Goal: Complete application form

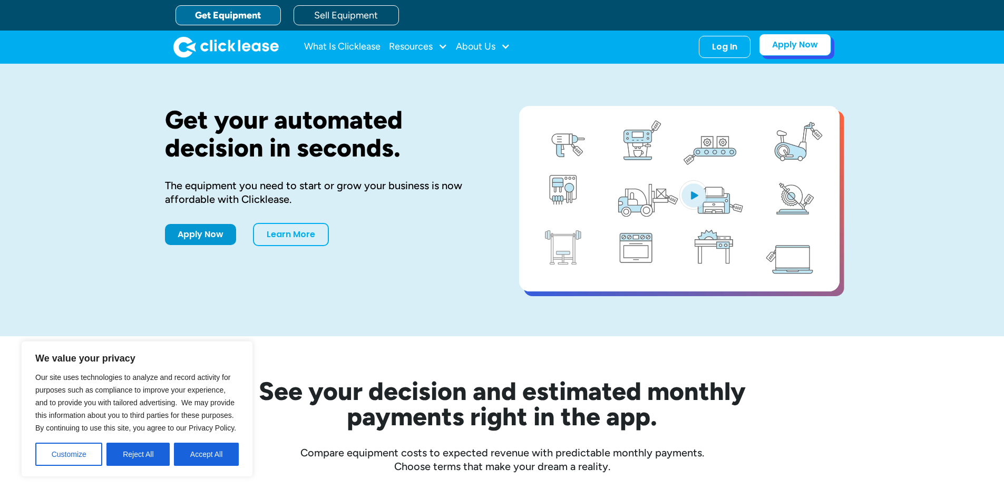
click at [788, 42] on link "Apply Now" at bounding box center [795, 45] width 72 height 22
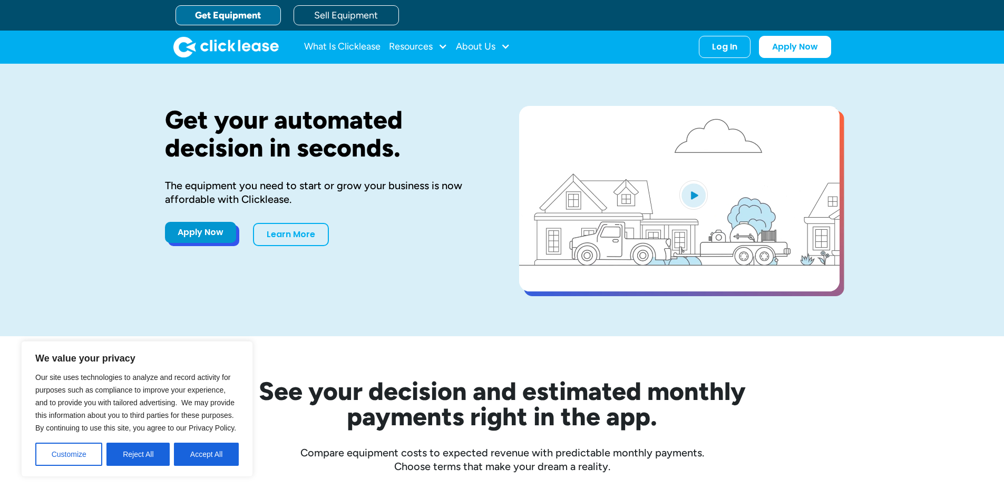
click at [196, 237] on link "Apply Now" at bounding box center [200, 232] width 71 height 21
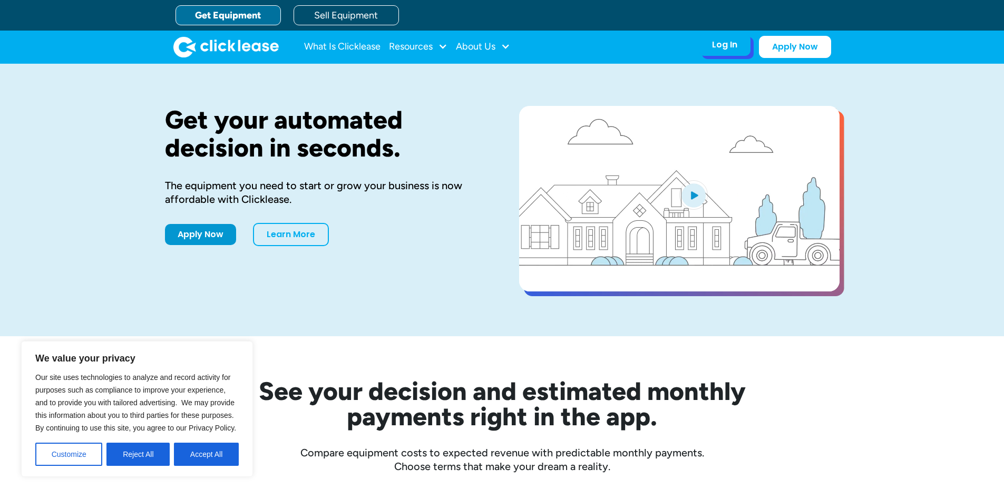
click at [725, 52] on div "Log In Account login I use Clicklease to get my equipment Partner Portal I offe…" at bounding box center [725, 45] width 52 height 22
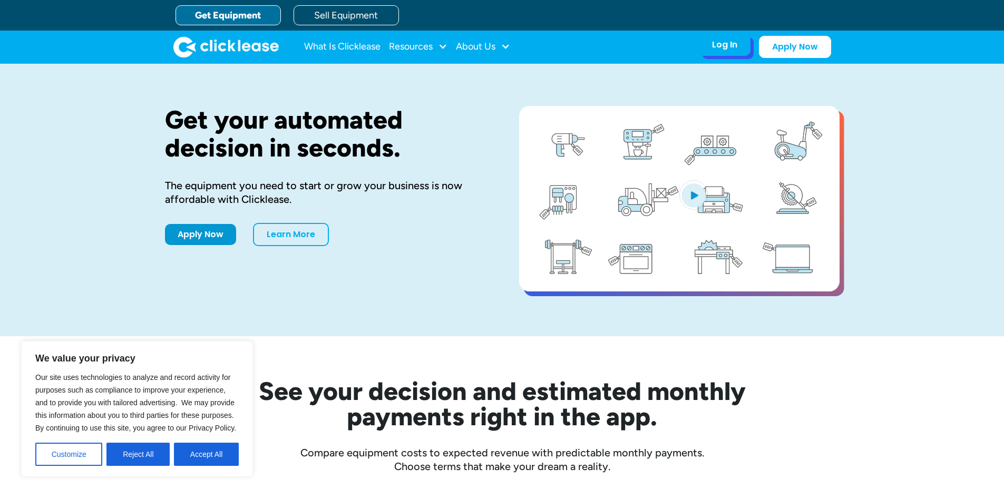
click at [720, 45] on div "Log In" at bounding box center [724, 45] width 25 height 11
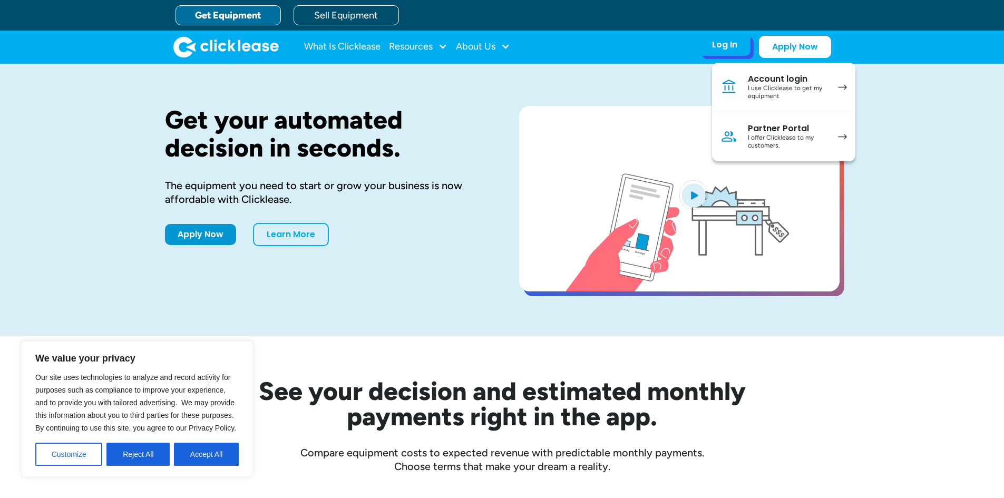
click at [766, 80] on div "Account login" at bounding box center [788, 79] width 80 height 11
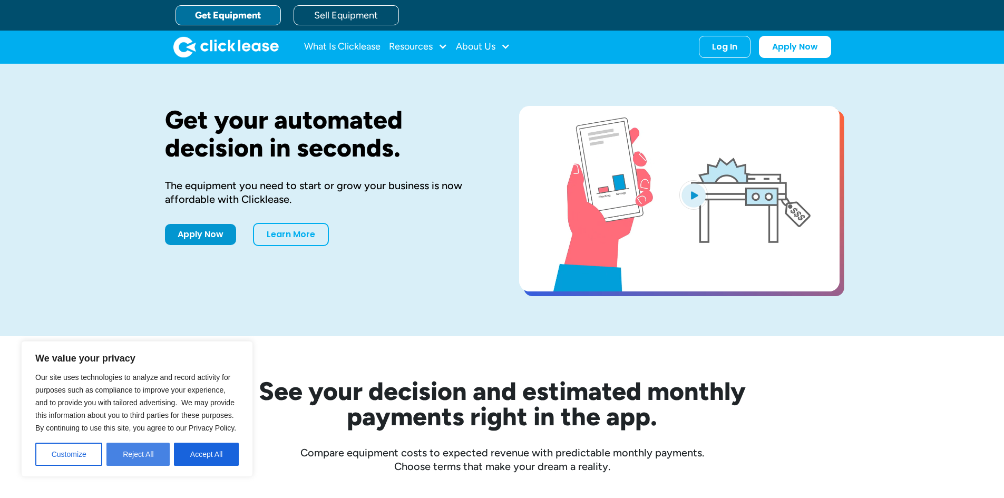
click at [142, 455] on button "Reject All" at bounding box center [138, 454] width 63 height 23
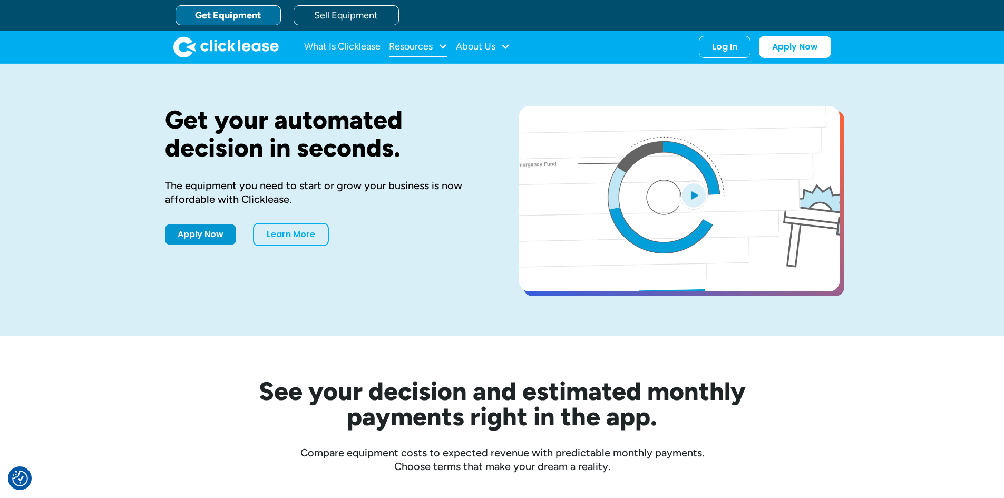
click at [443, 49] on div at bounding box center [442, 46] width 9 height 9
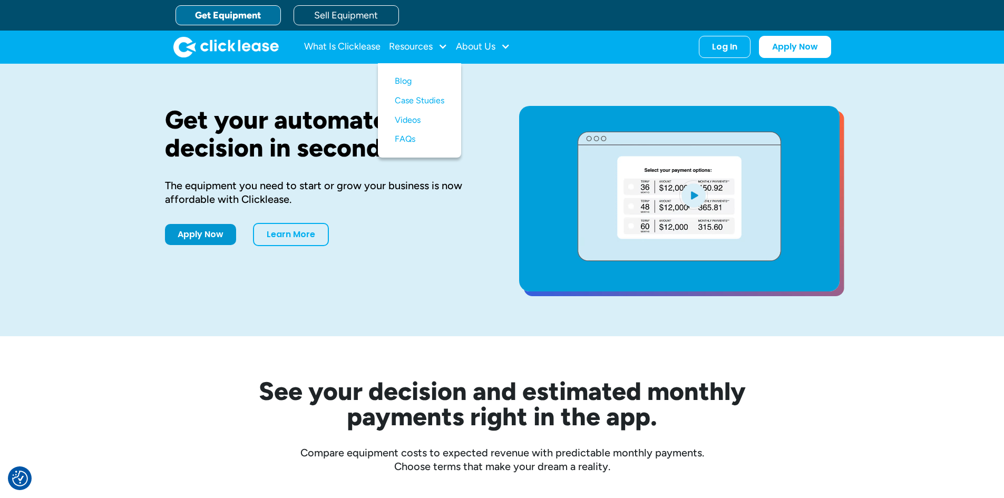
click at [655, 60] on div "What Is Clicklease Resources Blog Case Studies Videos FAQs About Us About Us Ca…" at bounding box center [502, 47] width 658 height 33
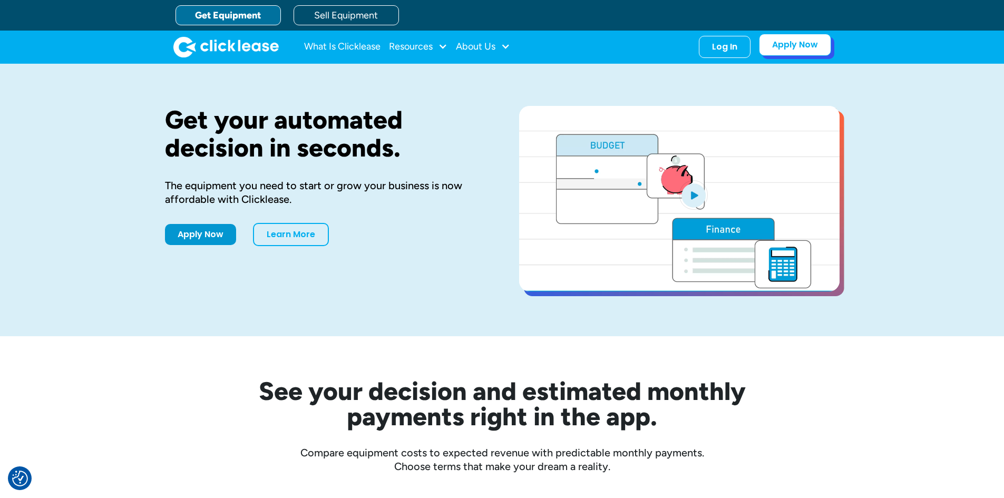
click at [792, 44] on link "Apply Now" at bounding box center [795, 45] width 72 height 22
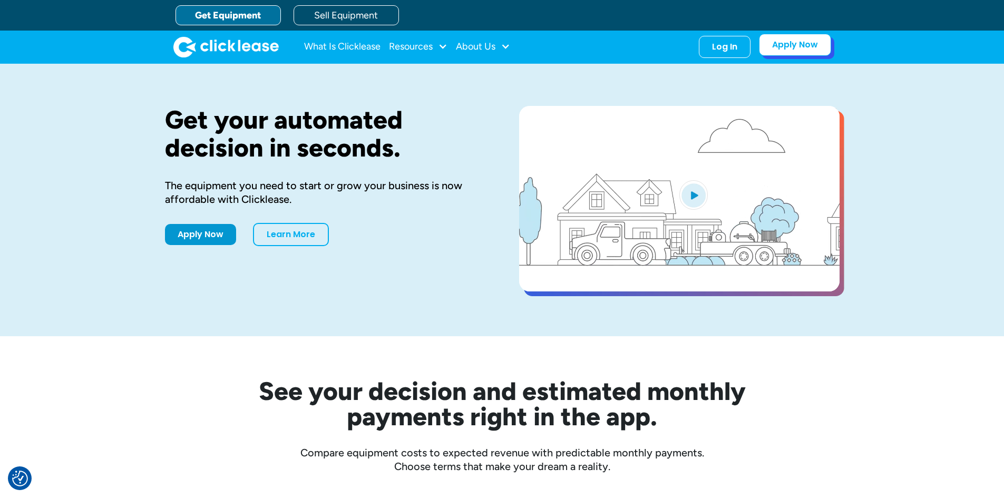
click at [802, 45] on link "Apply Now" at bounding box center [795, 45] width 72 height 22
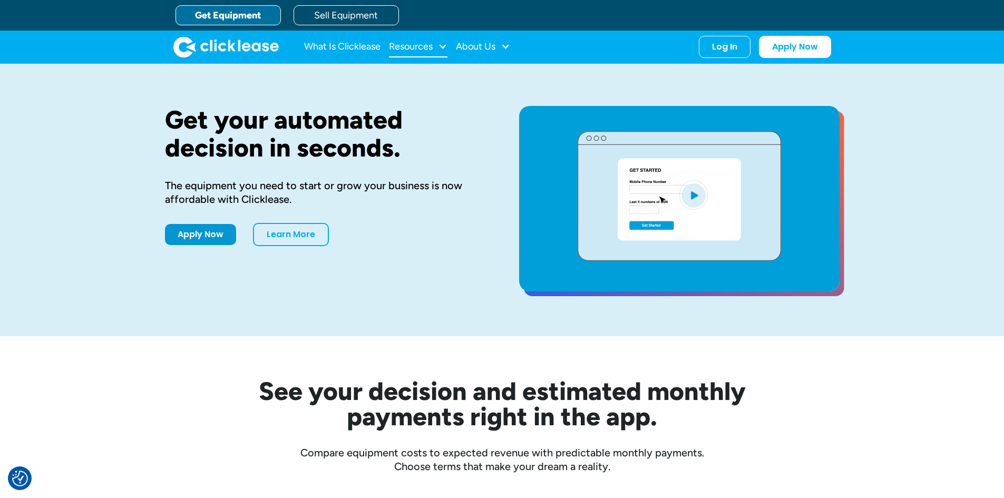
click at [439, 49] on div at bounding box center [442, 46] width 9 height 9
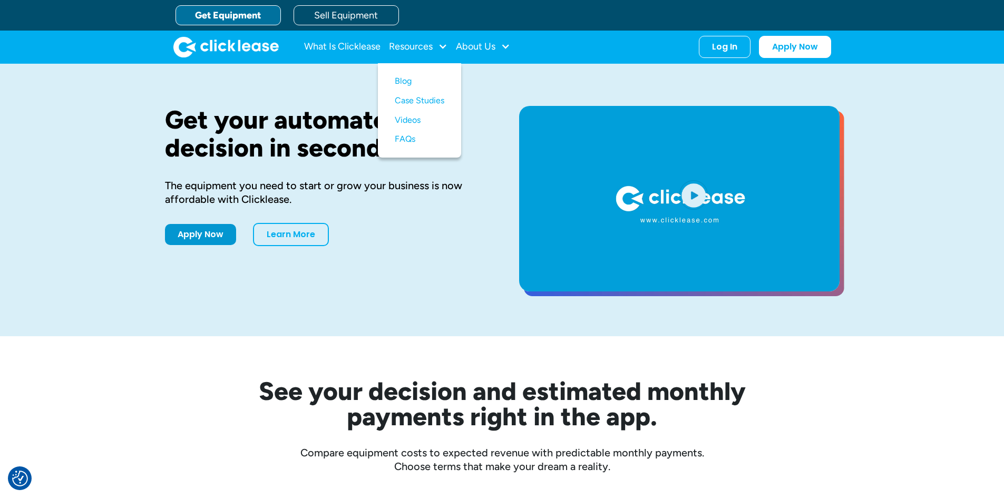
click at [501, 93] on div "Get your automated decision in seconds. The equipment you need to start or grow…" at bounding box center [502, 200] width 675 height 273
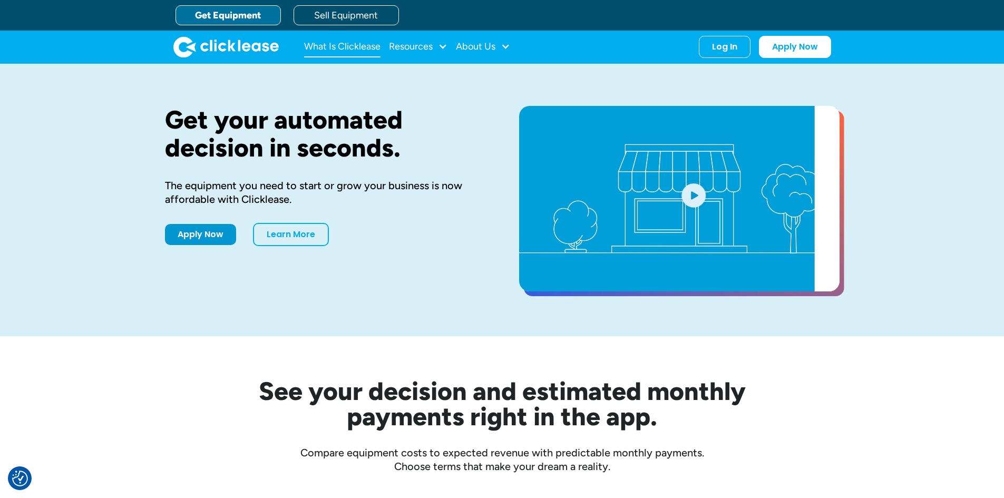
click at [346, 49] on link "What Is Clicklease" at bounding box center [342, 46] width 76 height 21
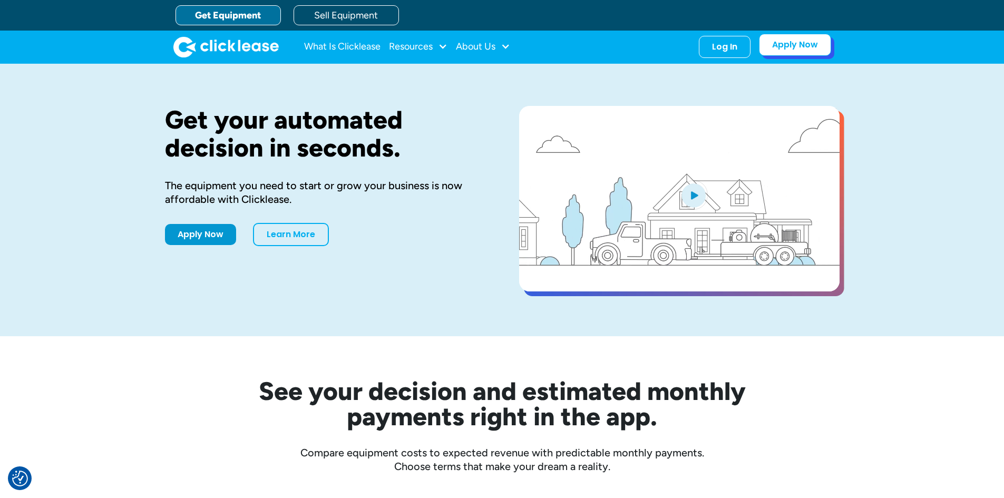
click at [785, 49] on link "Apply Now" at bounding box center [795, 45] width 72 height 22
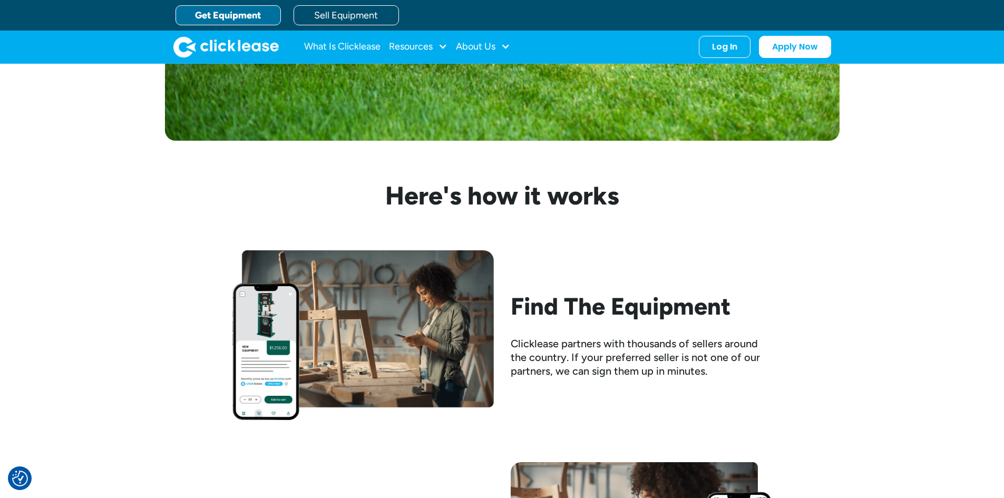
scroll to position [633, 0]
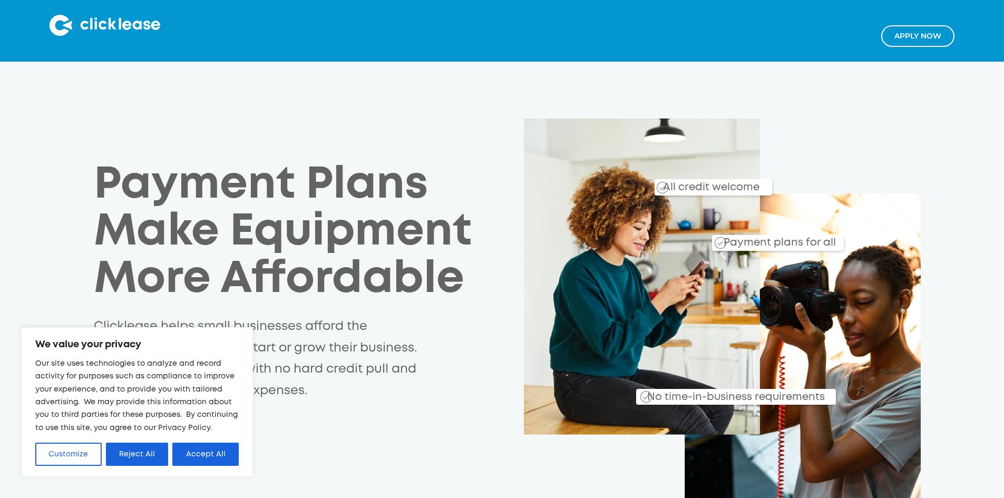
click at [913, 36] on link "Apply NOw" at bounding box center [918, 36] width 73 height 22
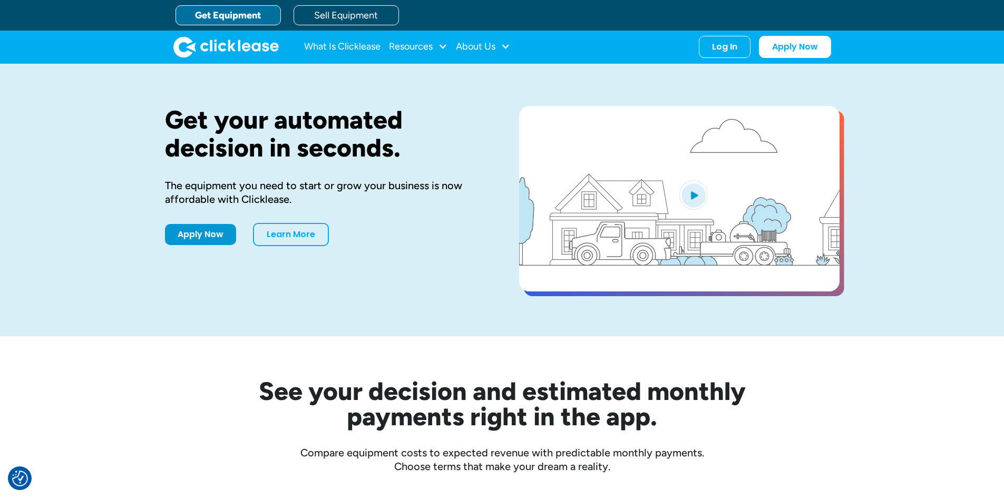
click at [241, 10] on link "Get Equipment" at bounding box center [228, 15] width 105 height 20
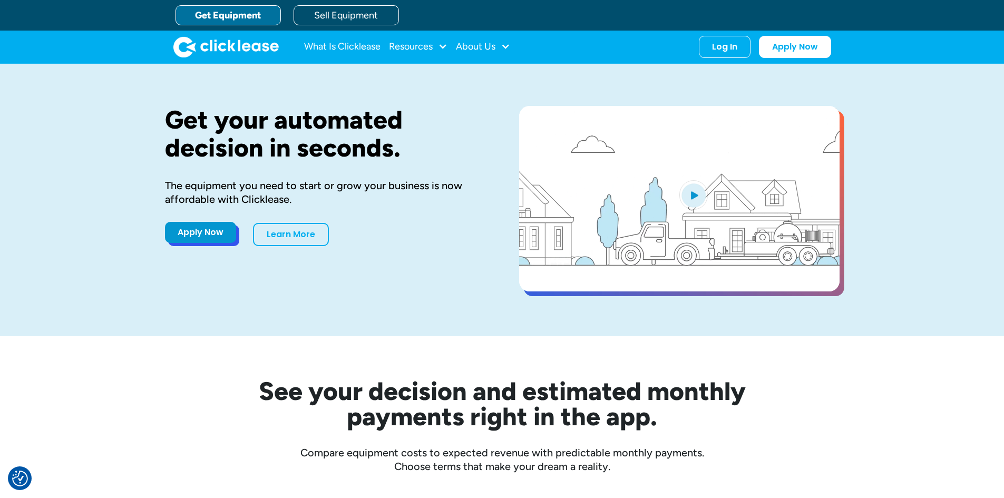
click at [209, 236] on link "Apply Now" at bounding box center [200, 232] width 71 height 21
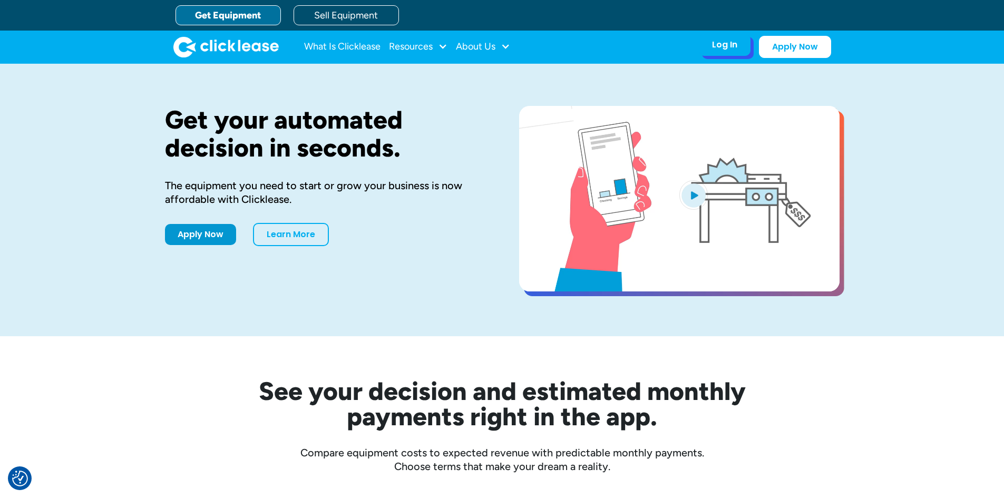
click at [730, 46] on div "Log In" at bounding box center [724, 45] width 25 height 11
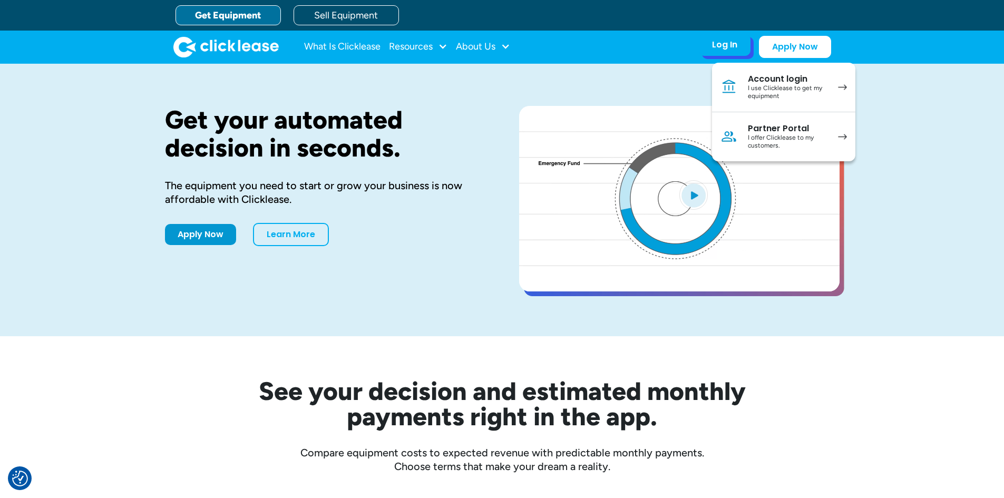
click at [779, 80] on div "Account login" at bounding box center [788, 79] width 80 height 11
